Goal: Information Seeking & Learning: Check status

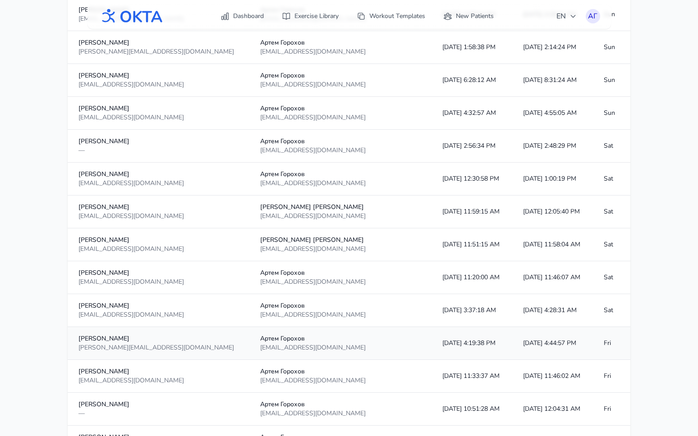
scroll to position [1288, 0]
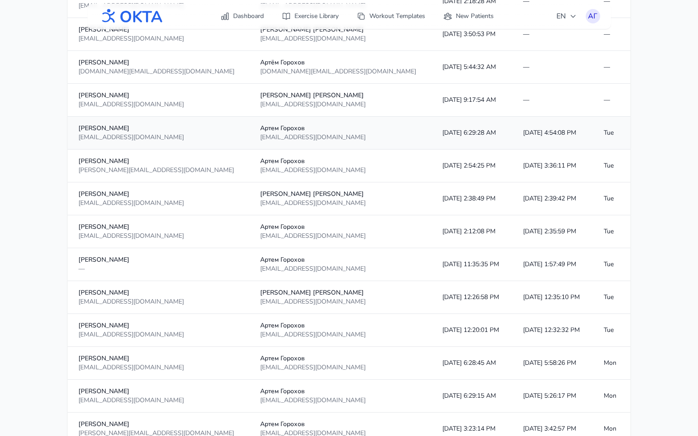
scroll to position [757, 0]
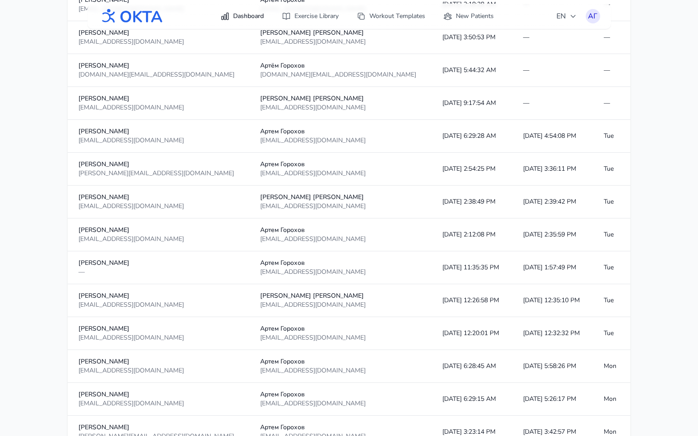
click at [253, 18] on link "Dashboard" at bounding box center [242, 16] width 54 height 16
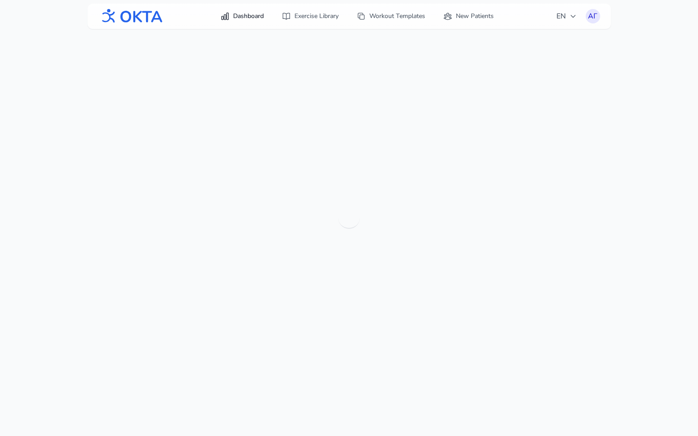
scroll to position [29, 0]
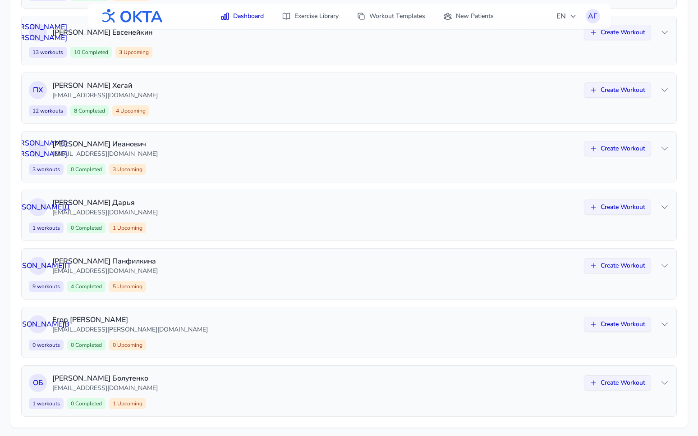
scroll to position [462, 0]
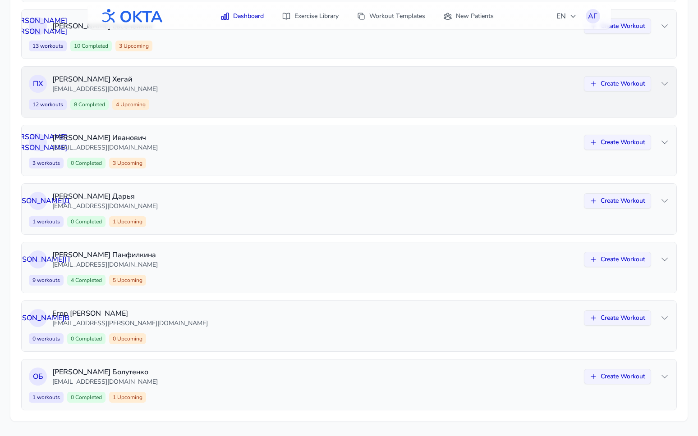
click at [253, 86] on p "[EMAIL_ADDRESS][DOMAIN_NAME]" at bounding box center [315, 89] width 526 height 9
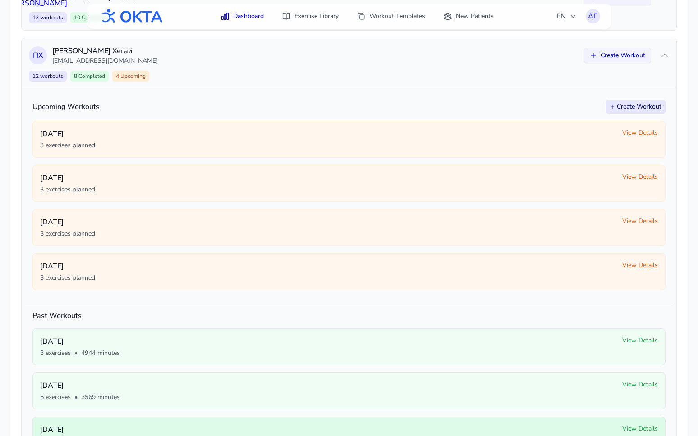
scroll to position [0, 0]
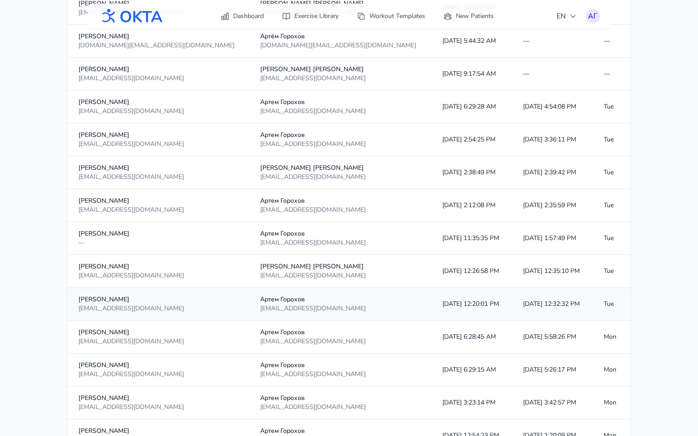
scroll to position [787, 0]
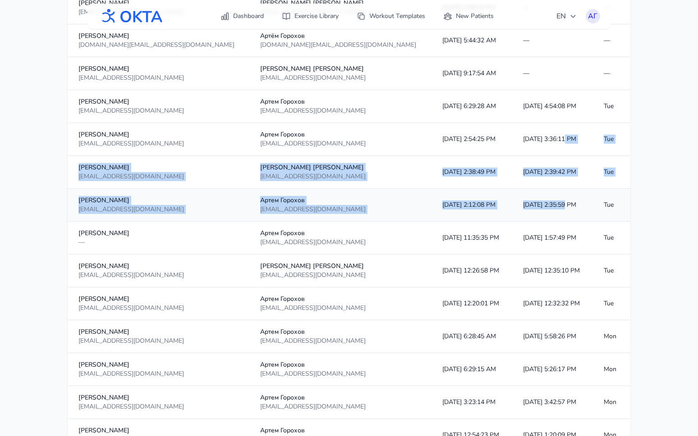
drag, startPoint x: 513, startPoint y: 138, endPoint x: 514, endPoint y: 207, distance: 69.4
click at [514, 207] on tbody "Ольга Кузнецова — Ольга Кузнецова 10/5/2025, 4:39:17 AM — — Арина Брановицкая a…" at bounding box center [349, 288] width 563 height 1646
click at [514, 207] on td "[DATE] 2:35:59 PM" at bounding box center [552, 205] width 81 height 33
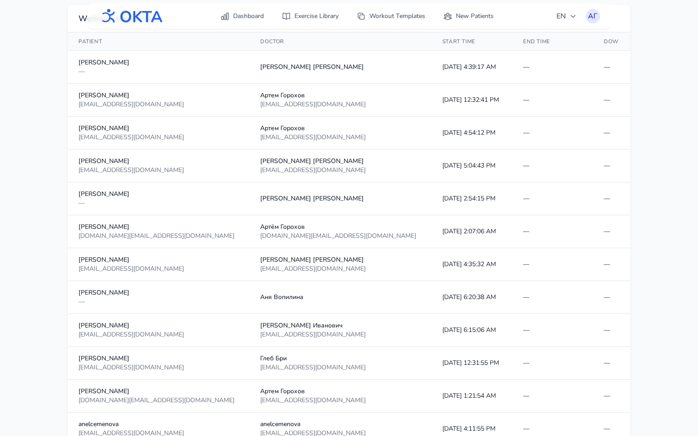
scroll to position [0, 0]
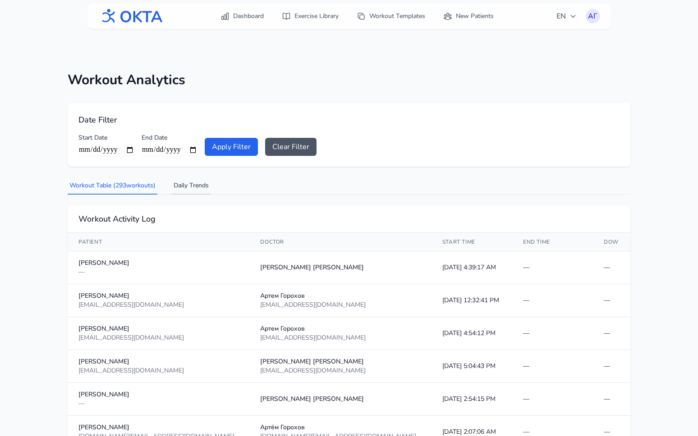
click at [188, 186] on button "Daily Trends" at bounding box center [191, 186] width 39 height 17
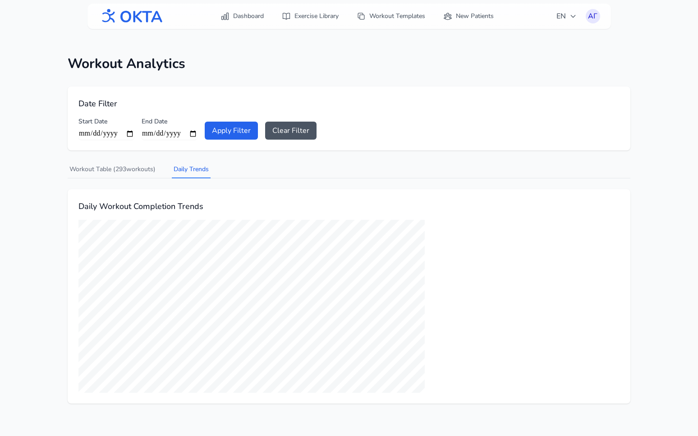
scroll to position [29, 0]
